Goal: Task Accomplishment & Management: Complete application form

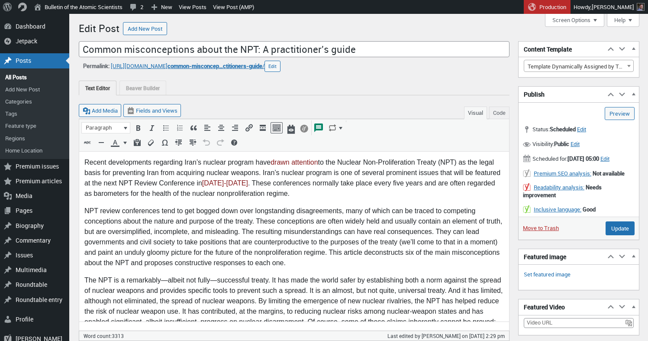
scroll to position [6, 0]
click at [601, 162] on span "Edit" at bounding box center [605, 159] width 9 height 8
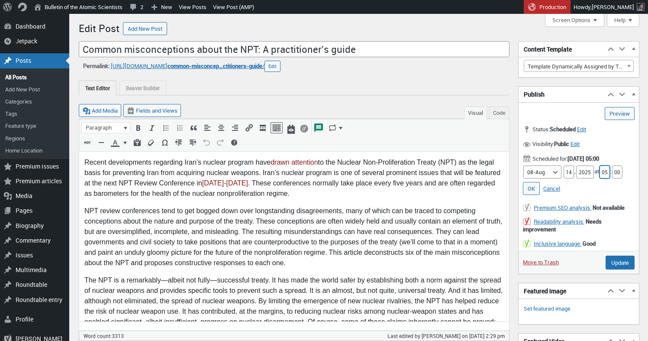
click at [607, 178] on input "05" at bounding box center [605, 171] width 10 height 13
type input "06"
click at [533, 195] on link "OK" at bounding box center [531, 188] width 17 height 13
type input "Schedule"
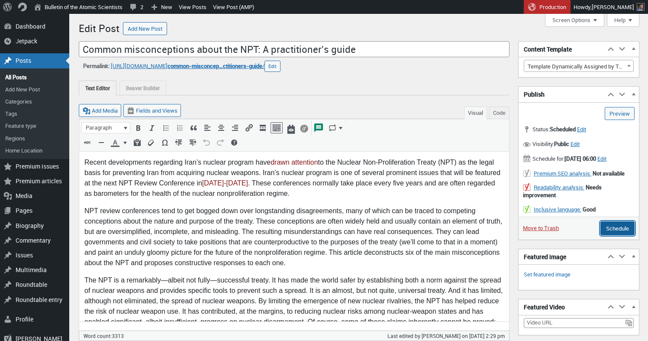
click at [616, 235] on input "Schedule" at bounding box center [618, 228] width 34 height 14
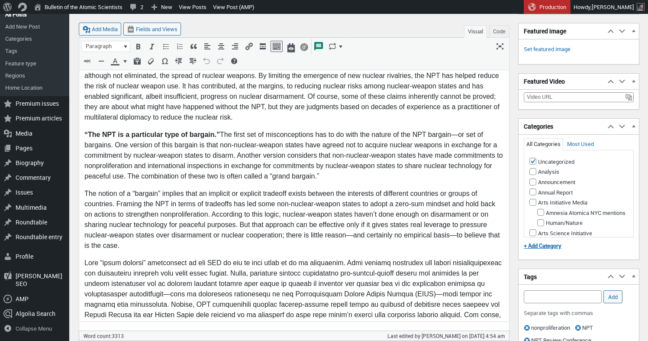
scroll to position [6, 0]
click at [535, 165] on input "Uncategorized" at bounding box center [533, 161] width 7 height 7
checkbox input "false"
click at [541, 98] on input "Nuclear Weapons" at bounding box center [540, 94] width 7 height 7
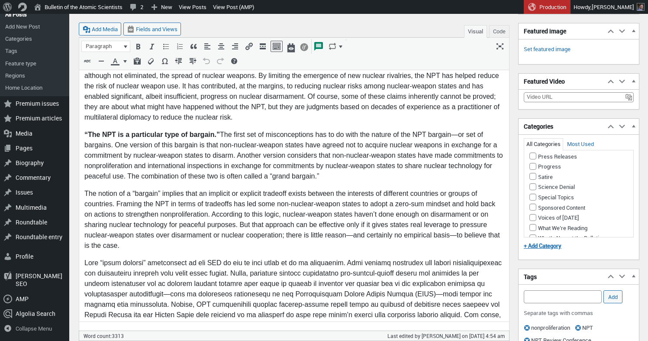
checkbox input "true"
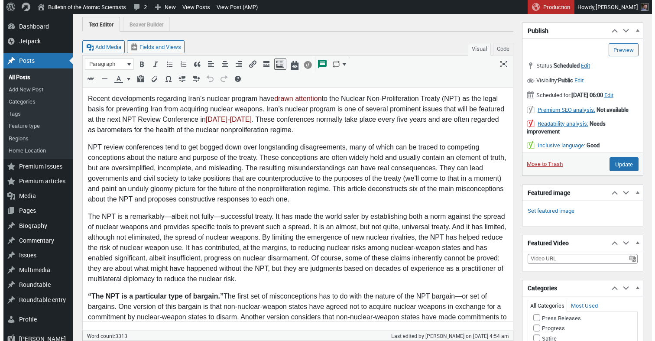
scroll to position [0, 0]
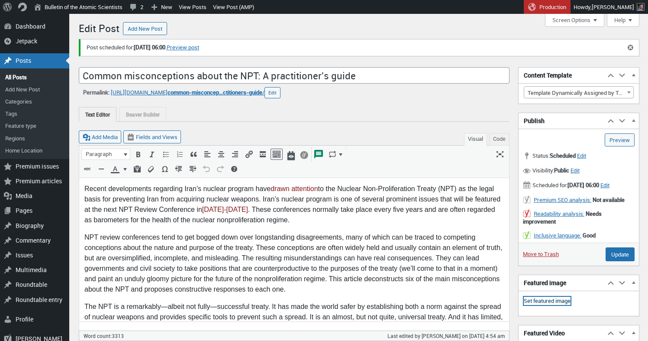
click at [542, 305] on link "Set featured image" at bounding box center [547, 301] width 47 height 9
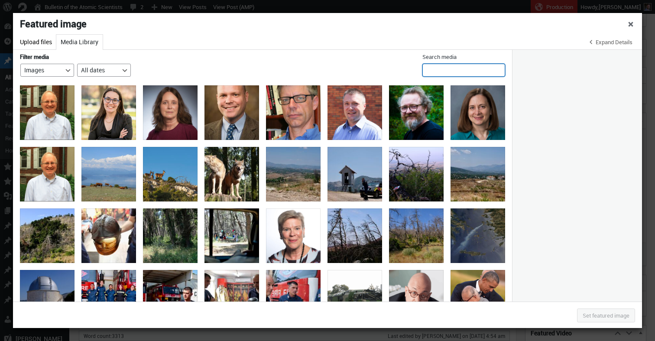
click at [448, 71] on input "Search media" at bounding box center [463, 70] width 83 height 13
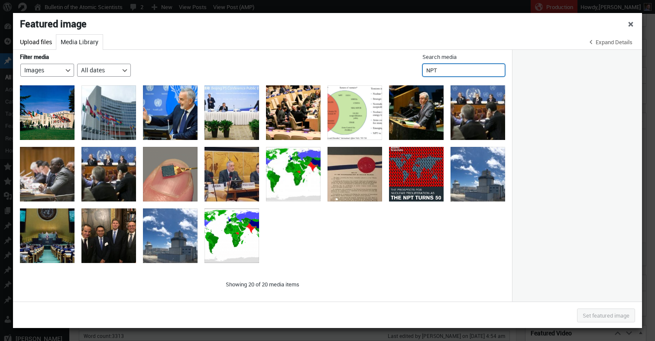
type input "NPT"
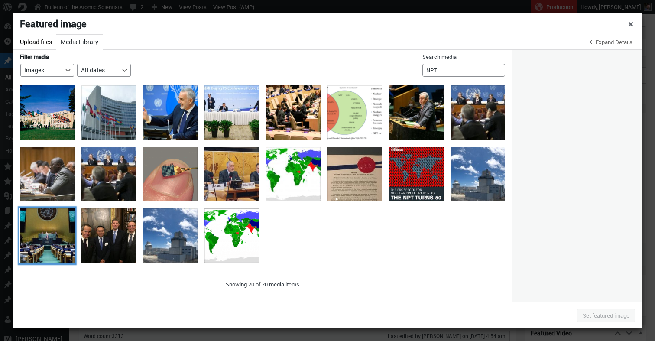
click at [50, 242] on div "John Kerry at 2015 NPT Review Conference" at bounding box center [47, 235] width 55 height 55
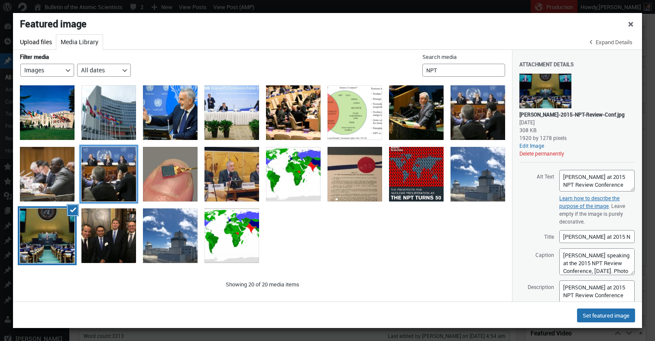
click at [94, 173] on div "NPT UN 2013" at bounding box center [108, 174] width 55 height 55
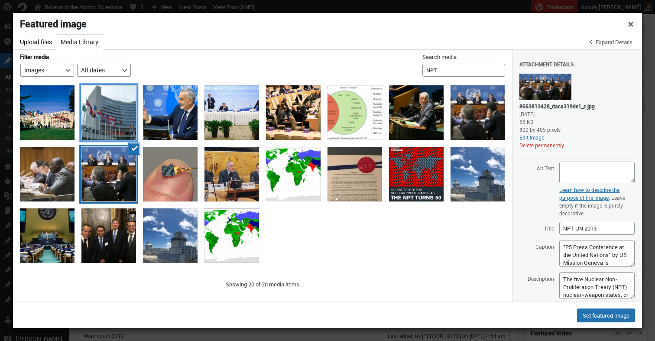
click at [106, 114] on div "1280px-Vienna_International_Centre_6" at bounding box center [108, 112] width 55 height 55
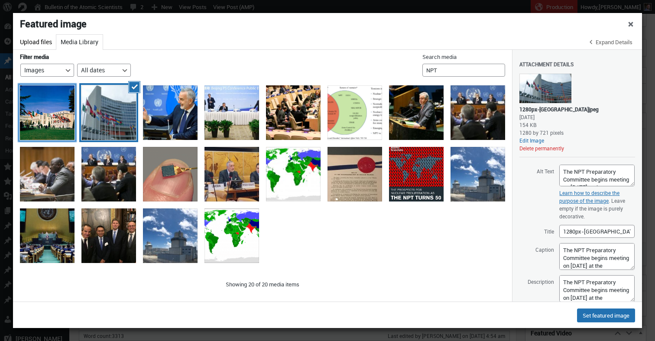
click at [69, 124] on div "e8d" at bounding box center [47, 112] width 55 height 55
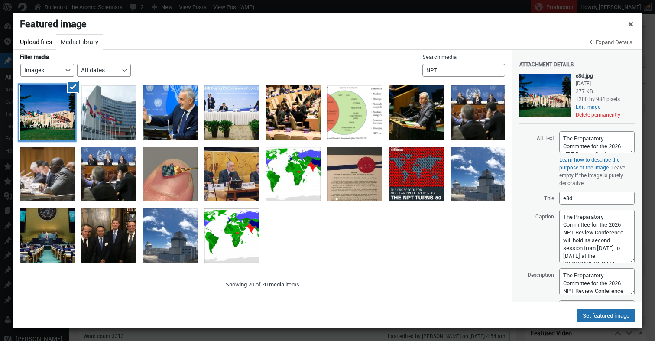
drag, startPoint x: 625, startPoint y: 235, endPoint x: 627, endPoint y: 261, distance: 26.1
click at [627, 261] on textarea "The Preparatory Committee for the 2026 NPT Review Conference will hold its seco…" at bounding box center [596, 236] width 75 height 53
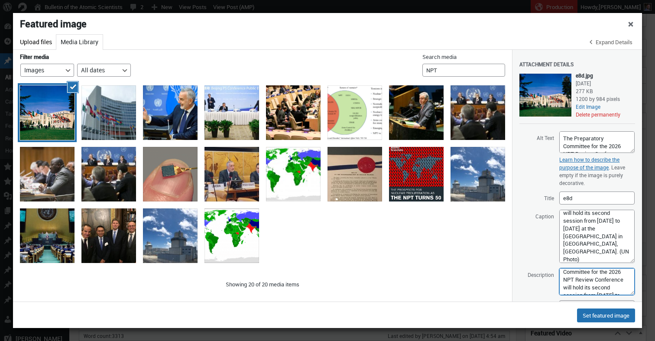
click at [594, 285] on textarea "The Preparatory Committee for the 2026 NPT Review Conference will hold its seco…" at bounding box center [596, 281] width 75 height 27
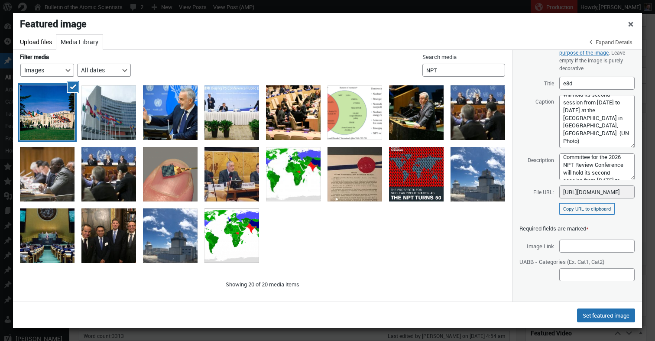
click at [572, 209] on button "Copy URL to clipboard" at bounding box center [586, 208] width 55 height 11
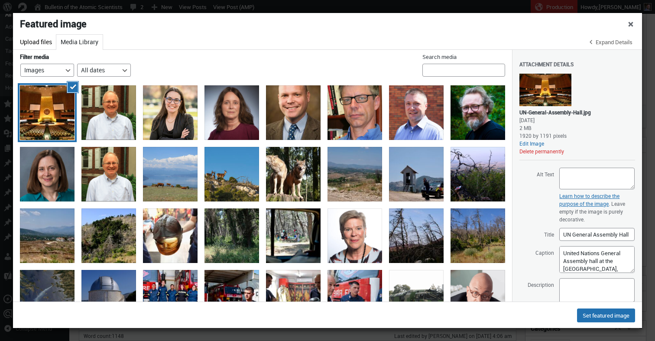
scroll to position [61, 0]
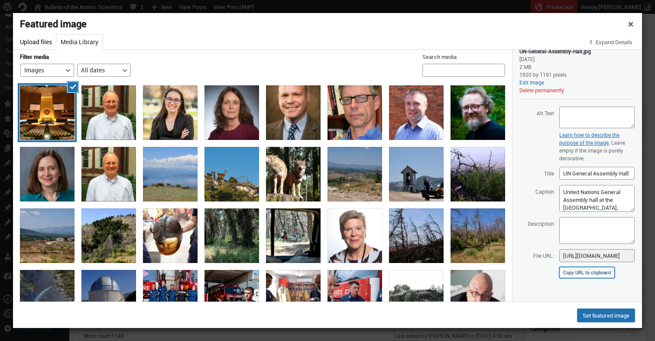
click at [584, 273] on button "Copy URL to clipboard" at bounding box center [586, 272] width 55 height 11
